Goal: Information Seeking & Learning: Learn about a topic

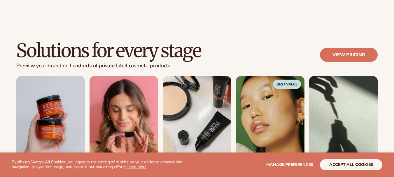
scroll to position [503, 0]
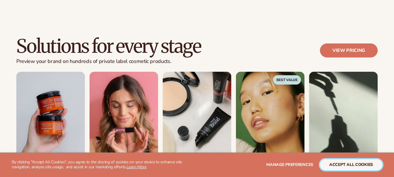
click at [354, 165] on button "accept all cookies" at bounding box center [351, 164] width 62 height 11
click at [338, 162] on button "accept all cookies" at bounding box center [351, 164] width 62 height 11
click at [352, 163] on button "accept all cookies" at bounding box center [351, 164] width 62 height 11
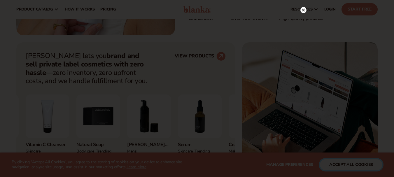
drag, startPoint x: 396, startPoint y: 48, endPoint x: 396, endPoint y: 27, distance: 20.7
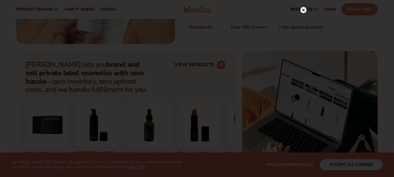
click at [303, 10] on icon at bounding box center [303, 10] width 3 height 3
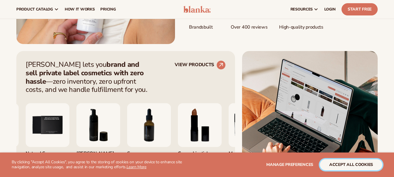
click at [345, 163] on button "accept all cookies" at bounding box center [351, 164] width 62 height 11
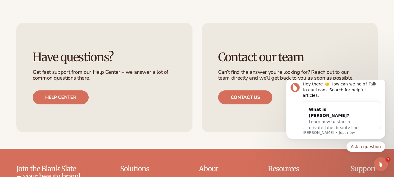
scroll to position [0, 0]
click at [384, 80] on icon "Dismiss notification" at bounding box center [384, 79] width 2 height 2
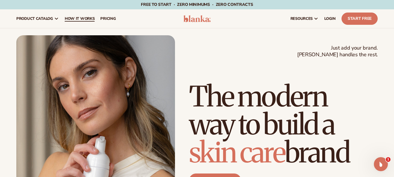
click at [81, 17] on span "How It Works" at bounding box center [80, 18] width 30 height 5
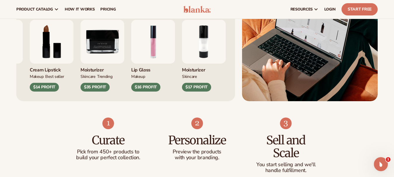
scroll to position [226, 0]
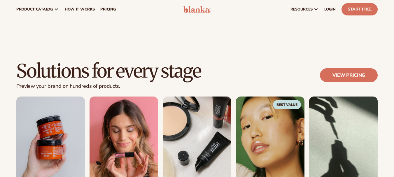
scroll to position [298, 0]
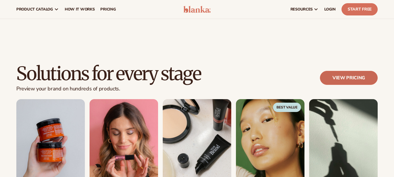
click at [358, 75] on link "View pricing" at bounding box center [349, 78] width 58 height 14
click at [344, 81] on link "View pricing" at bounding box center [349, 78] width 58 height 14
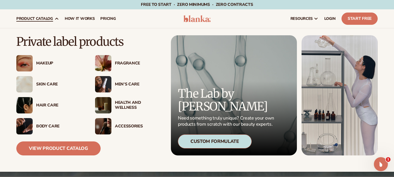
click at [50, 85] on div "Skin Care" at bounding box center [59, 84] width 47 height 5
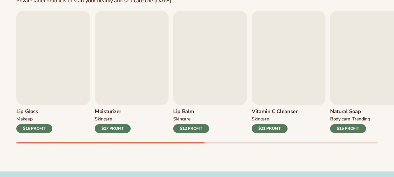
scroll to position [197, 0]
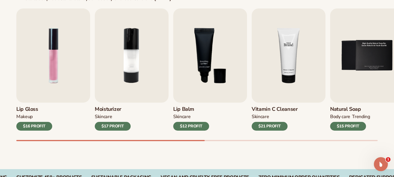
click at [286, 80] on img "4 / 9" at bounding box center [289, 55] width 74 height 94
click at [288, 69] on img "4 / 9" at bounding box center [289, 55] width 74 height 94
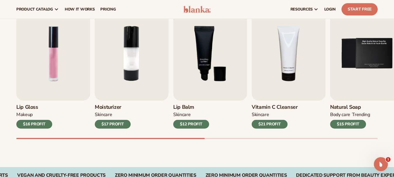
scroll to position [197, 0]
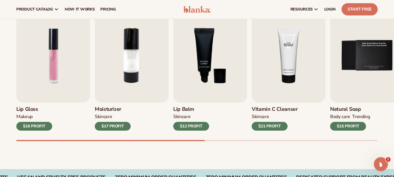
click at [286, 65] on img "4 / 9" at bounding box center [289, 55] width 74 height 94
click at [273, 124] on div "$21 PROFIT" at bounding box center [270, 126] width 36 height 9
click at [224, 124] on div "Lip Balm SKINCARE $12 PROFIT" at bounding box center [210, 117] width 74 height 28
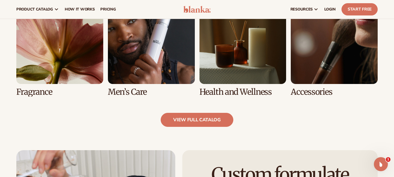
scroll to position [542, 0]
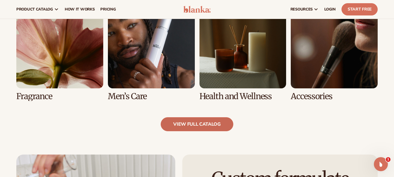
click at [189, 125] on link "view full catalog" at bounding box center [197, 124] width 73 height 14
